Goal: Task Accomplishment & Management: Use online tool/utility

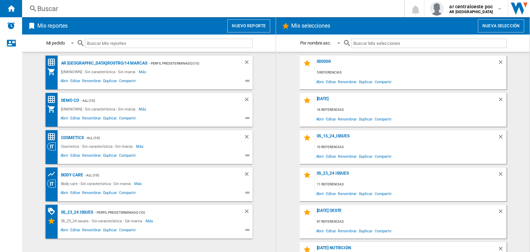
click at [243, 21] on button "Nuevo reporte" at bounding box center [248, 25] width 43 height 13
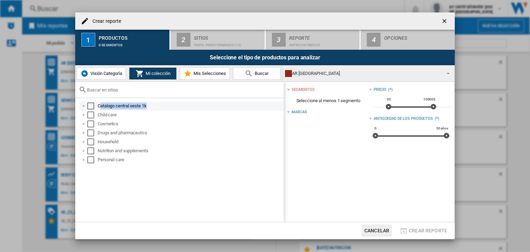
drag, startPoint x: 150, startPoint y: 104, endPoint x: 100, endPoint y: 104, distance: 50.3
click at [100, 104] on div "Catalogo central oeste 1k" at bounding box center [190, 105] width 185 height 7
click at [164, 101] on div "Catalogo central oeste 1k" at bounding box center [181, 105] width 204 height 9
drag, startPoint x: 162, startPoint y: 103, endPoint x: 98, endPoint y: 108, distance: 64.6
click at [98, 108] on div "Catalogo central oeste 1k" at bounding box center [190, 105] width 185 height 7
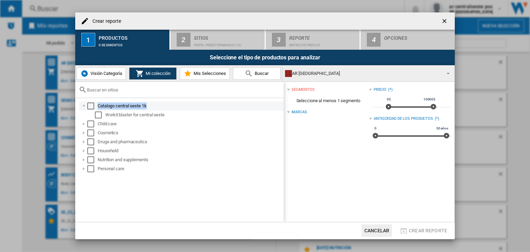
copy div "Catalogo central oeste 1k"
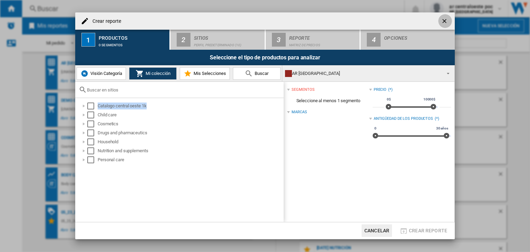
click at [442, 20] on ng-md-icon "getI18NText('BUTTONS.CLOSE_DIALOG')" at bounding box center [445, 22] width 8 height 8
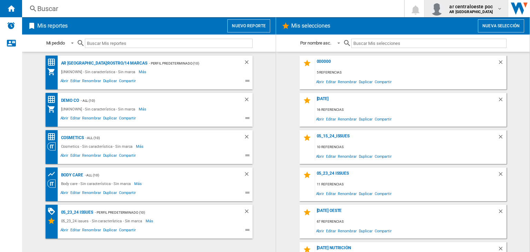
click at [461, 14] on div "ar centraloeste poc AR CENTRAL OESTE" at bounding box center [466, 9] width 72 height 14
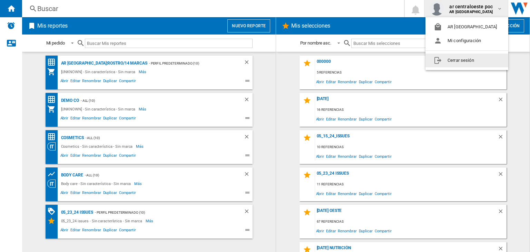
click at [453, 67] on button "Cerrar sesión" at bounding box center [466, 60] width 83 height 14
